Goal: Register for event/course

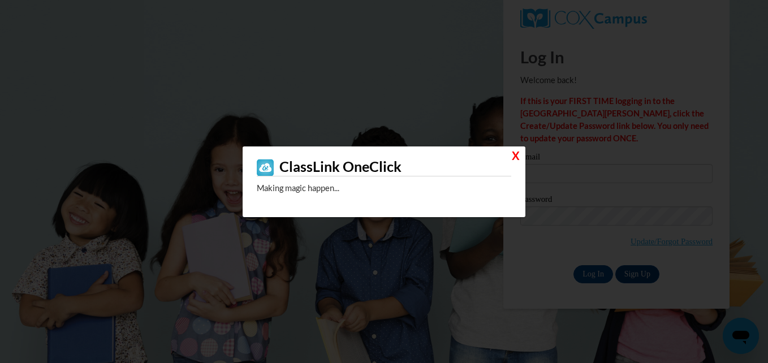
type input "[EMAIL_ADDRESS][DOMAIN_NAME]"
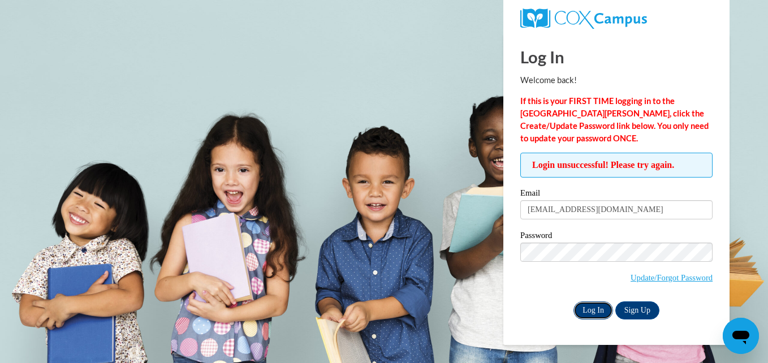
click at [586, 306] on input "Log In" at bounding box center [593, 310] width 40 height 18
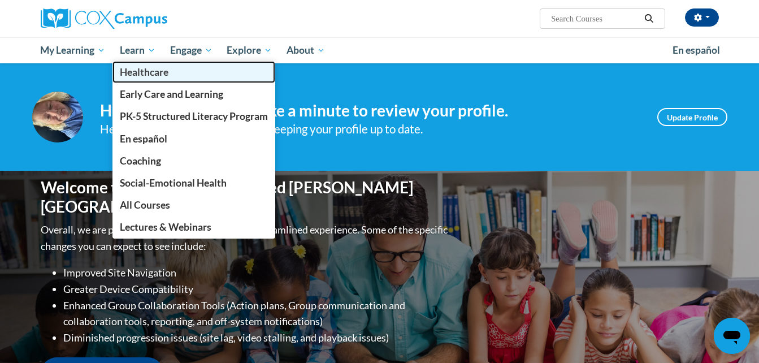
click at [139, 75] on span "Healthcare" at bounding box center [144, 72] width 49 height 12
click at [153, 72] on span "Healthcare" at bounding box center [144, 72] width 49 height 12
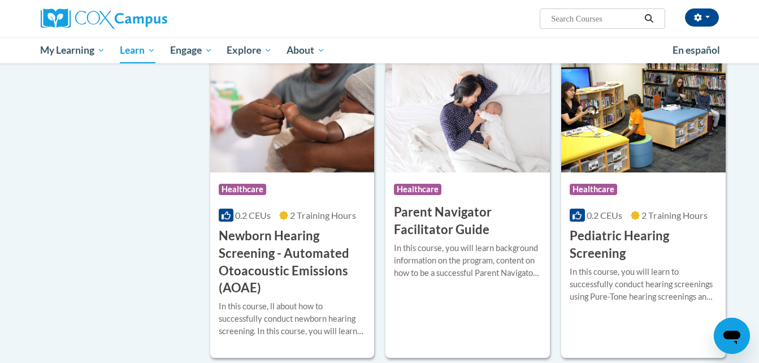
scroll to position [475, 0]
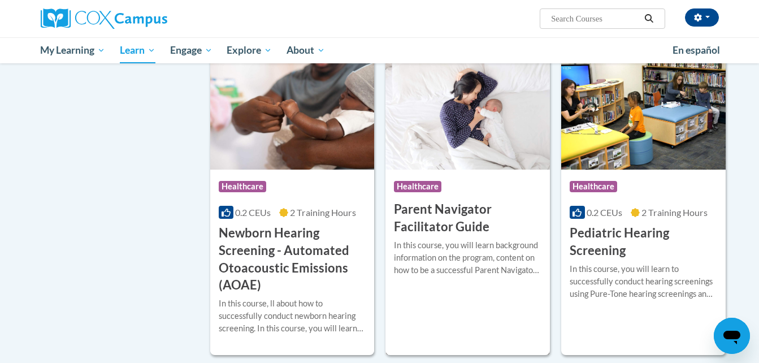
click at [453, 113] on img at bounding box center [468, 111] width 165 height 115
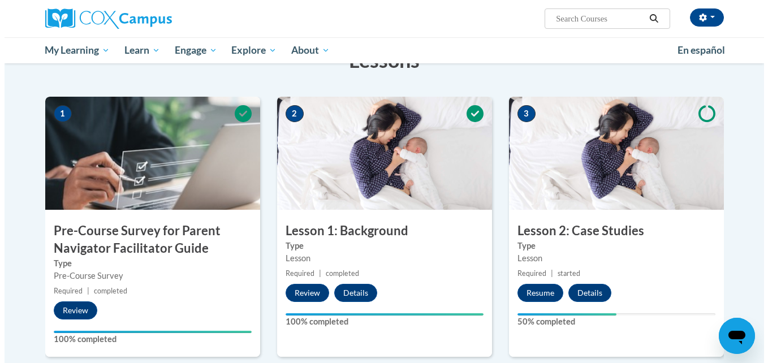
scroll to position [221, 0]
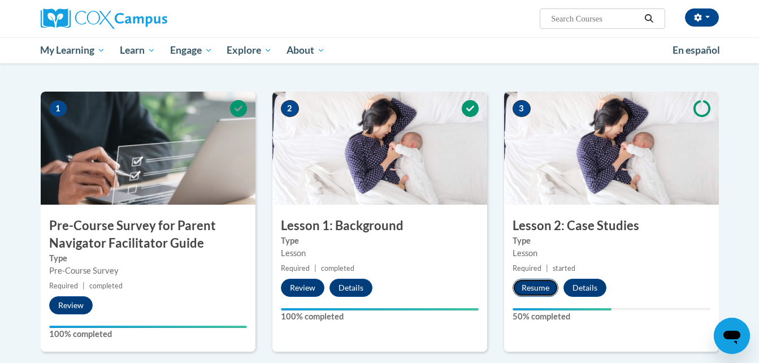
click at [541, 289] on button "Resume" at bounding box center [536, 288] width 46 height 18
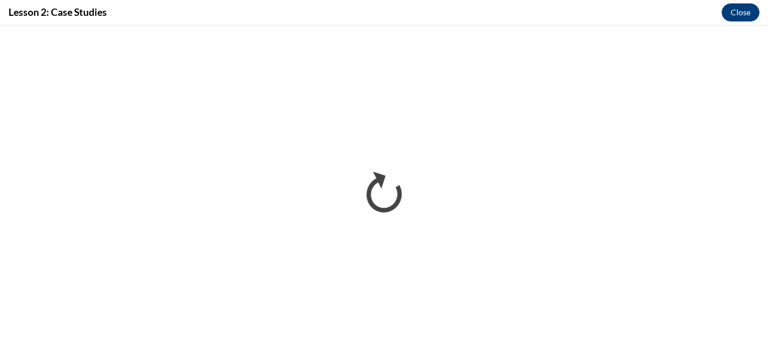
scroll to position [0, 0]
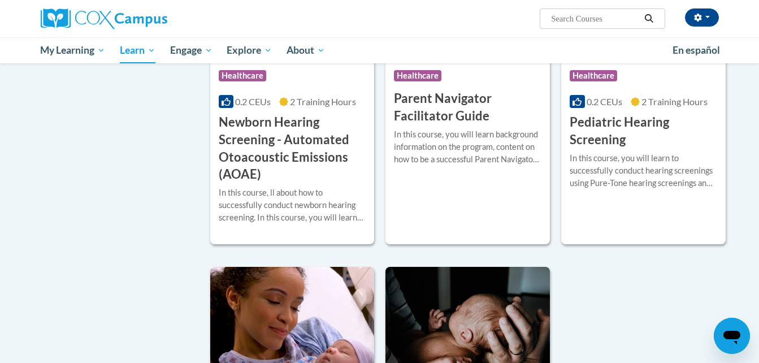
scroll to position [565, 0]
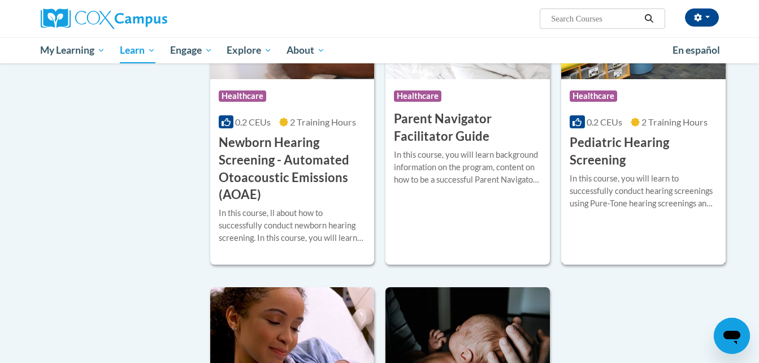
click at [595, 147] on h3 "Pediatric Hearing Screening" at bounding box center [644, 151] width 148 height 35
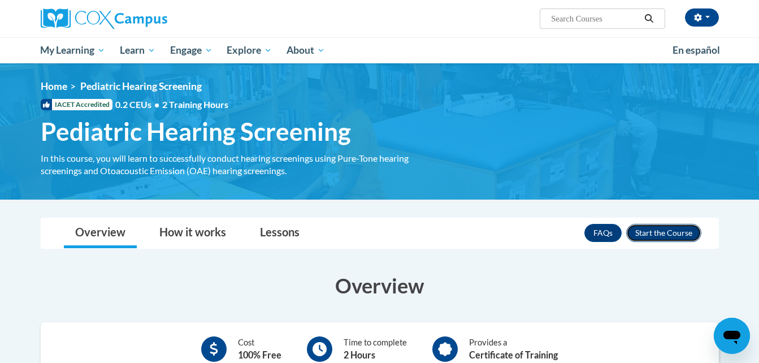
click at [680, 227] on button "Enroll" at bounding box center [663, 233] width 75 height 18
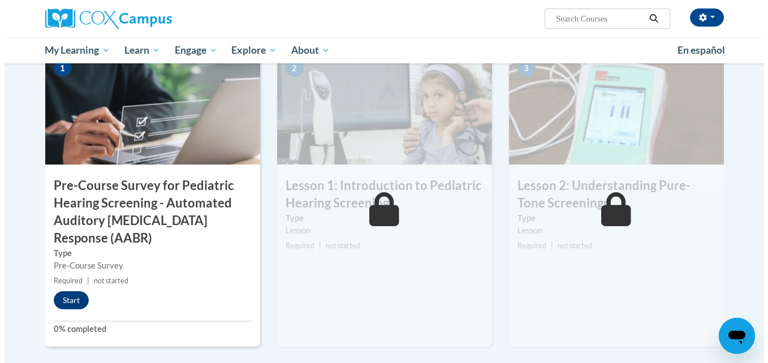
scroll to position [250, 0]
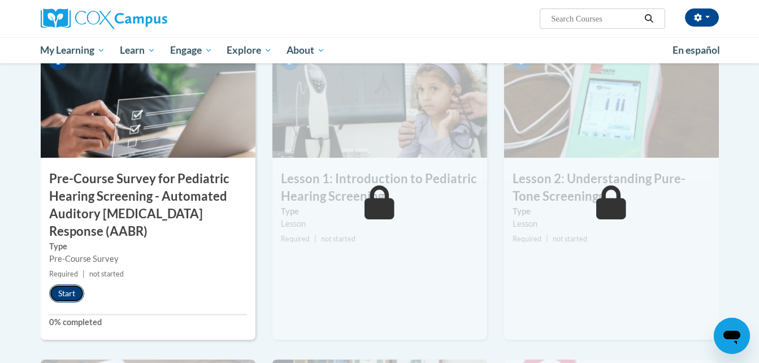
click at [67, 292] on button "Start" at bounding box center [66, 293] width 35 height 18
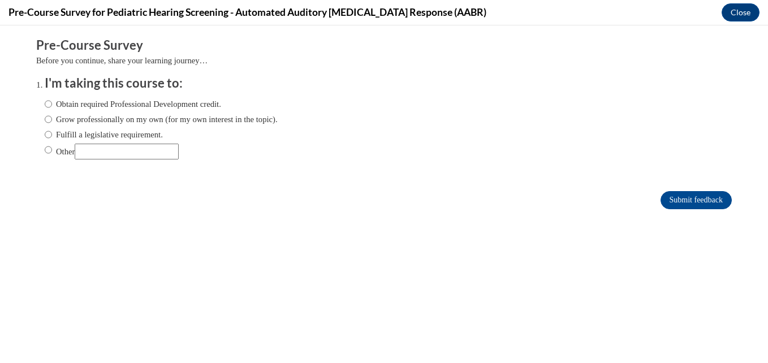
scroll to position [0, 0]
click at [91, 118] on label "Grow professionally on my own (for my own interest in the topic)." at bounding box center [161, 119] width 233 height 12
click at [52, 118] on input "Grow professionally on my own (for my own interest in the topic)." at bounding box center [48, 119] width 7 height 12
radio input "true"
click at [669, 196] on input "Submit feedback" at bounding box center [695, 200] width 71 height 18
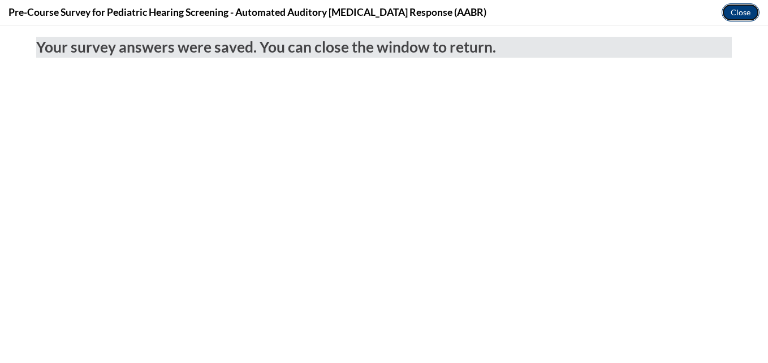
click at [738, 8] on button "Close" at bounding box center [740, 12] width 38 height 18
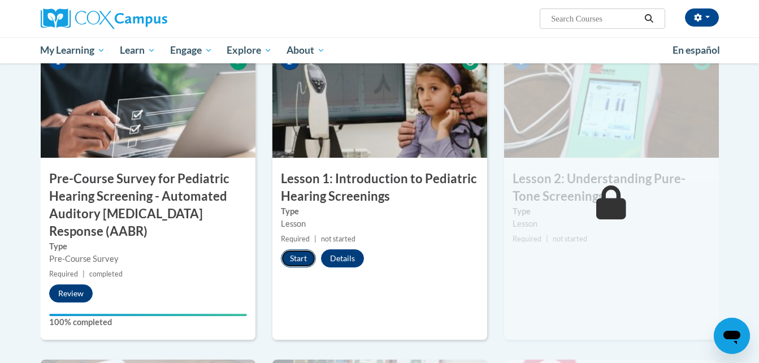
click at [296, 260] on button "Start" at bounding box center [298, 258] width 35 height 18
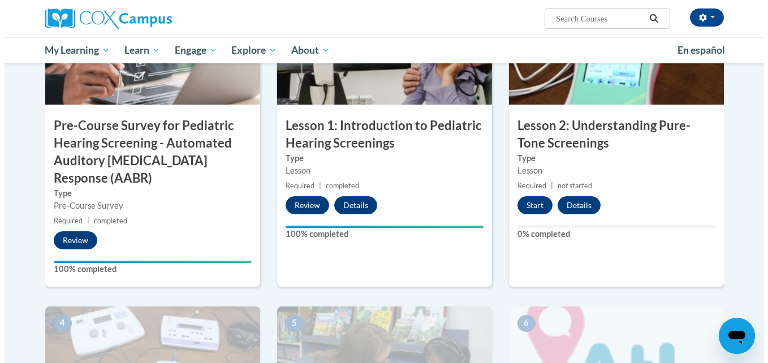
scroll to position [319, 0]
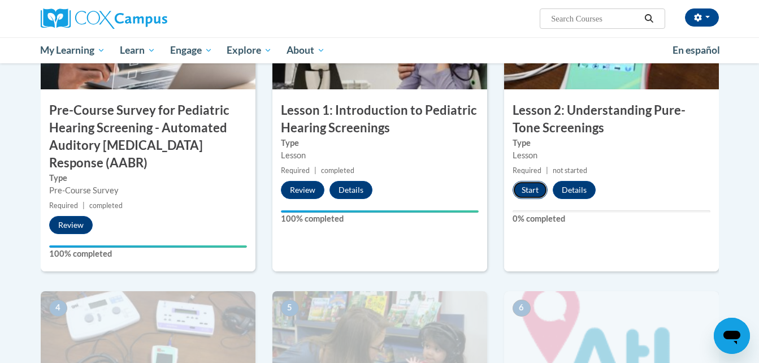
click at [535, 190] on button "Start" at bounding box center [530, 190] width 35 height 18
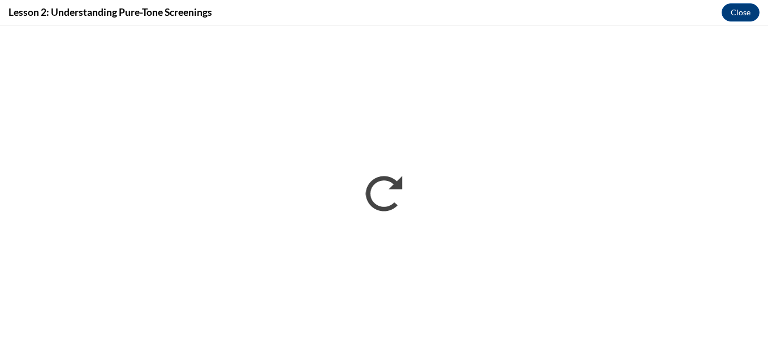
scroll to position [0, 0]
